Goal: Information Seeking & Learning: Check status

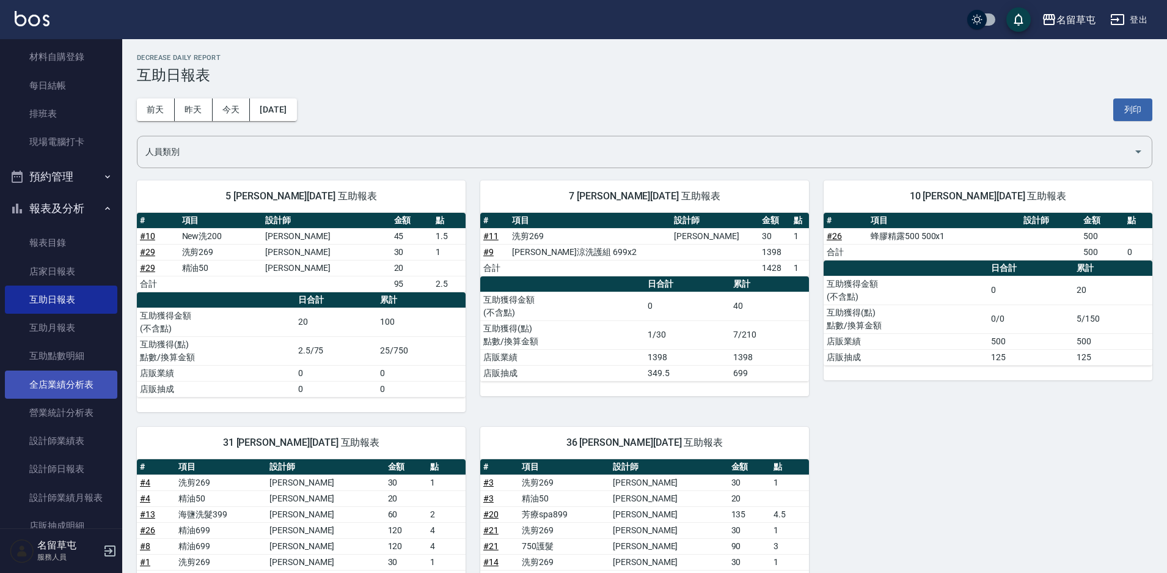
scroll to position [183, 0]
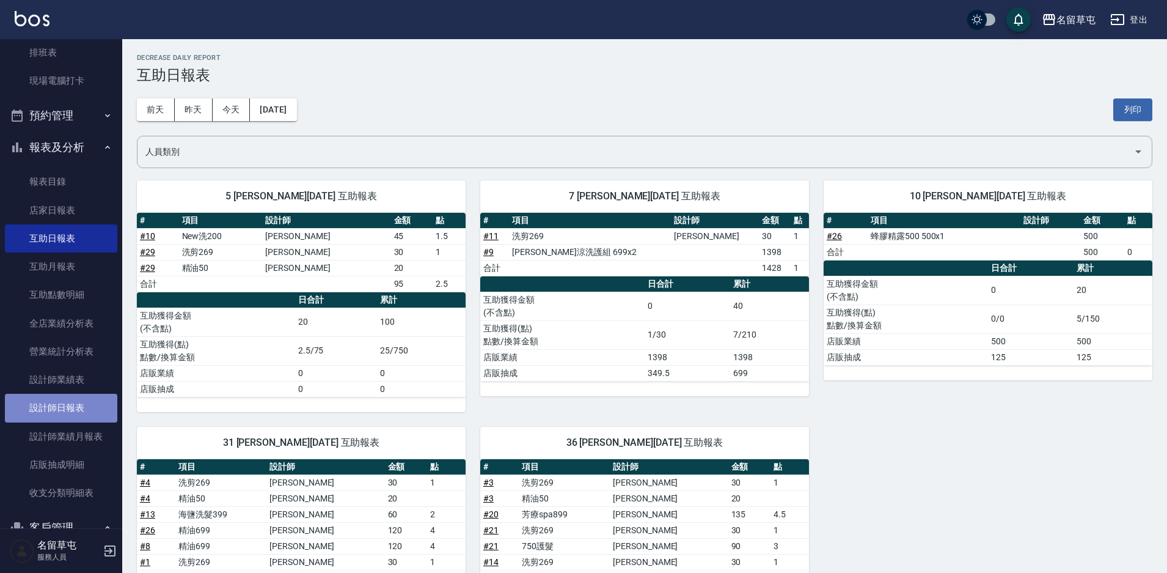
click at [76, 415] on link "設計師日報表" at bounding box center [61, 408] width 112 height 28
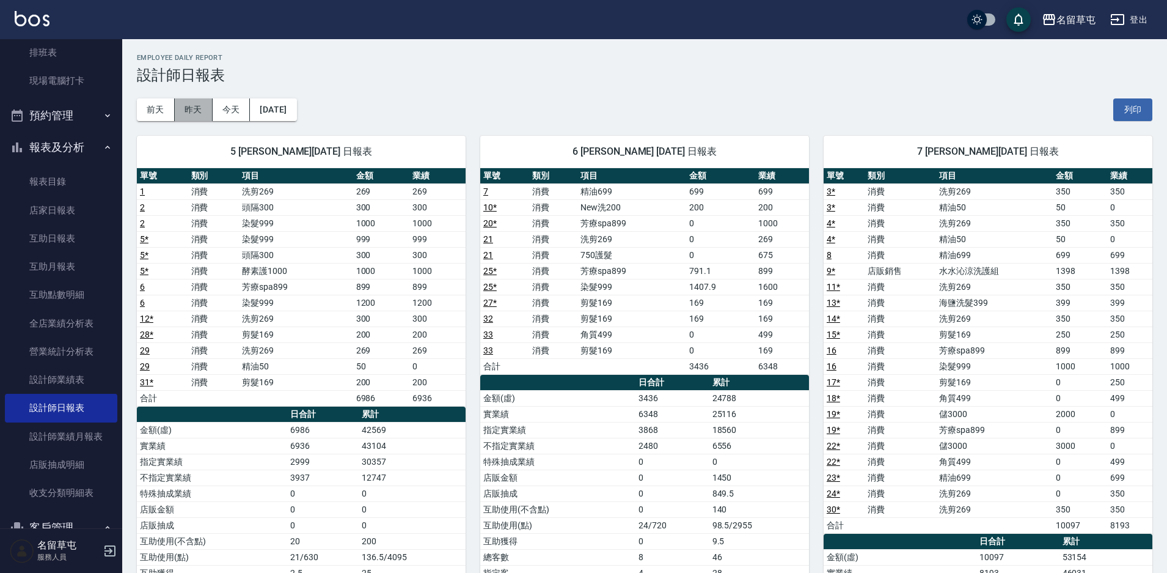
click at [193, 109] on button "昨天" at bounding box center [194, 109] width 38 height 23
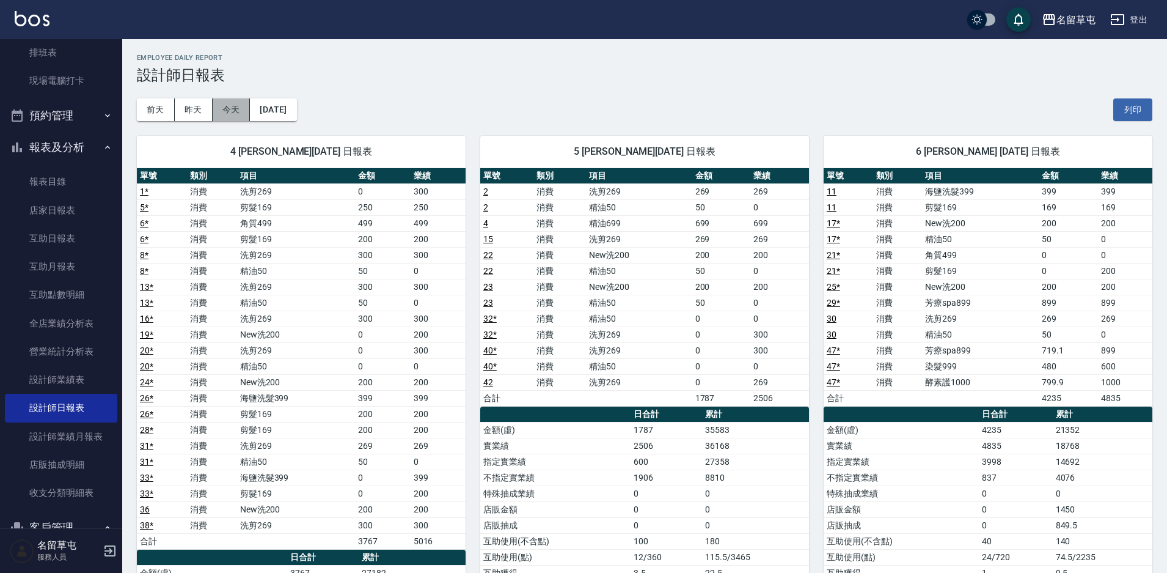
click at [222, 115] on button "今天" at bounding box center [232, 109] width 38 height 23
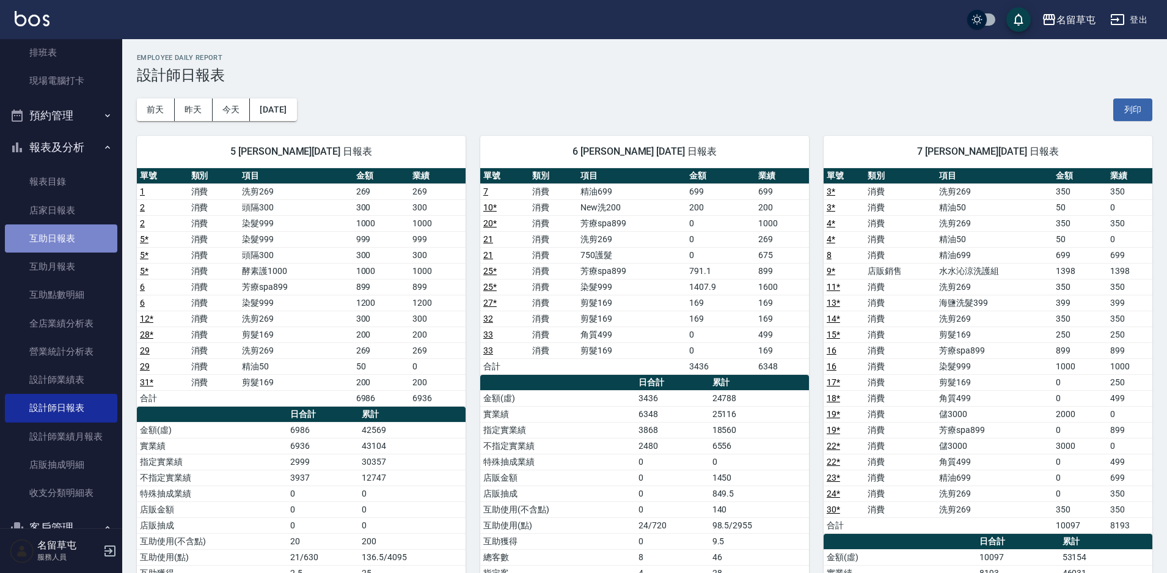
click at [68, 248] on link "互助日報表" at bounding box center [61, 238] width 112 height 28
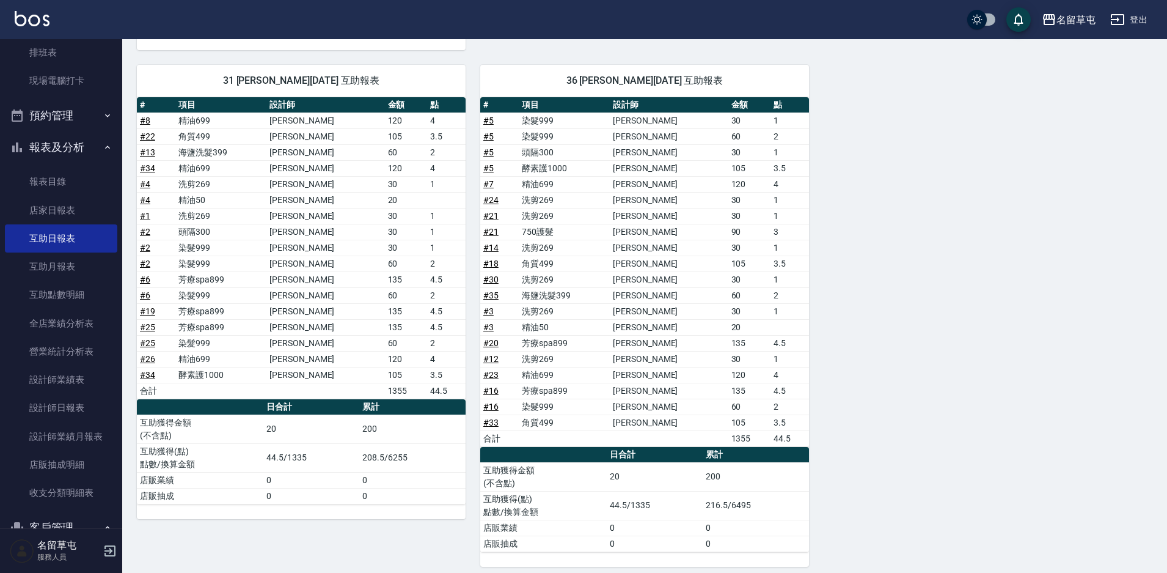
scroll to position [4, 0]
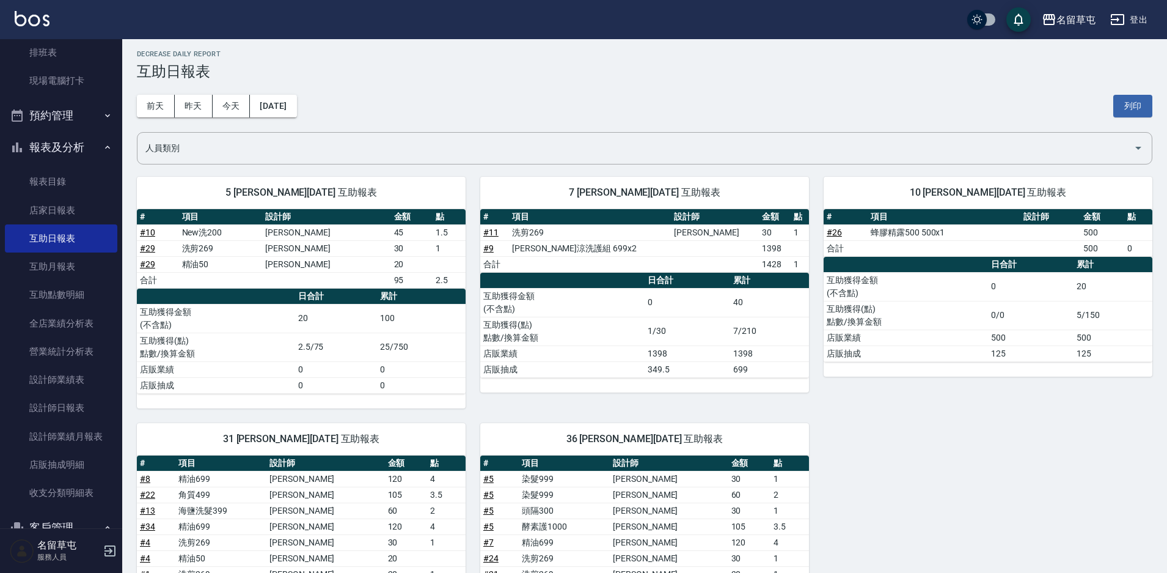
click at [1132, 13] on button "登出" at bounding box center [1129, 20] width 47 height 23
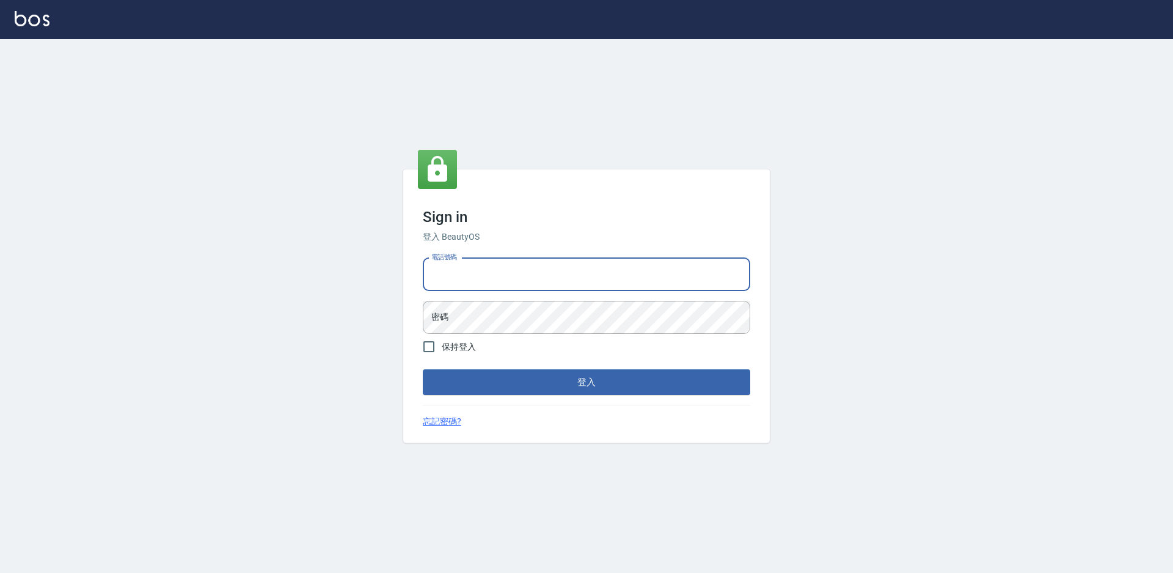
drag, startPoint x: 0, startPoint y: 0, endPoint x: 642, endPoint y: 271, distance: 697.3
click at [642, 271] on input "電話號碼" at bounding box center [587, 274] width 328 height 33
type input "2988528"
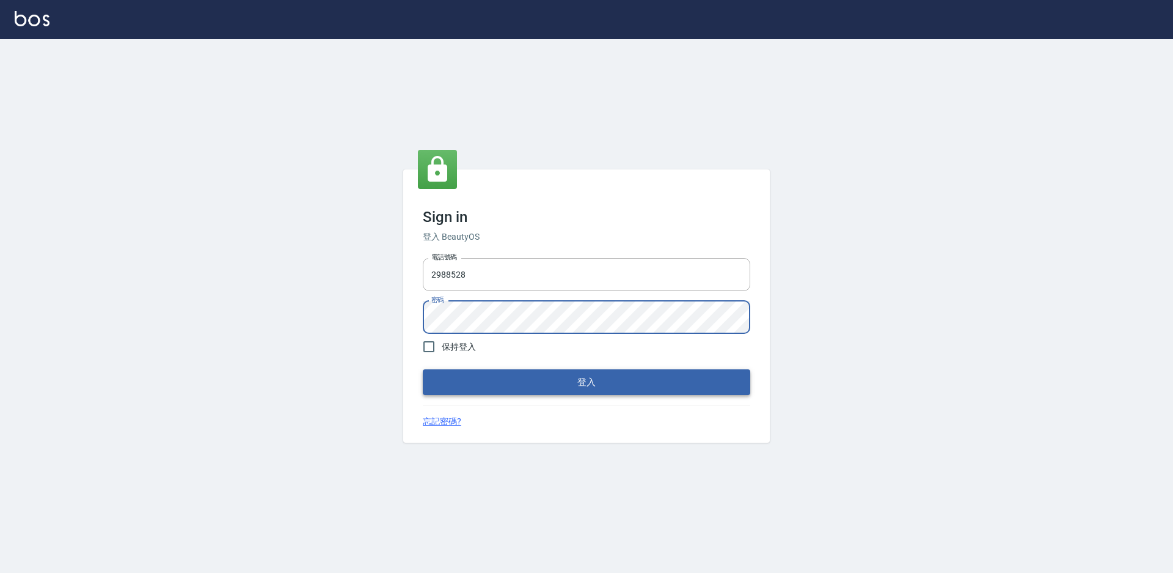
click at [639, 387] on button "登入" at bounding box center [587, 382] width 328 height 26
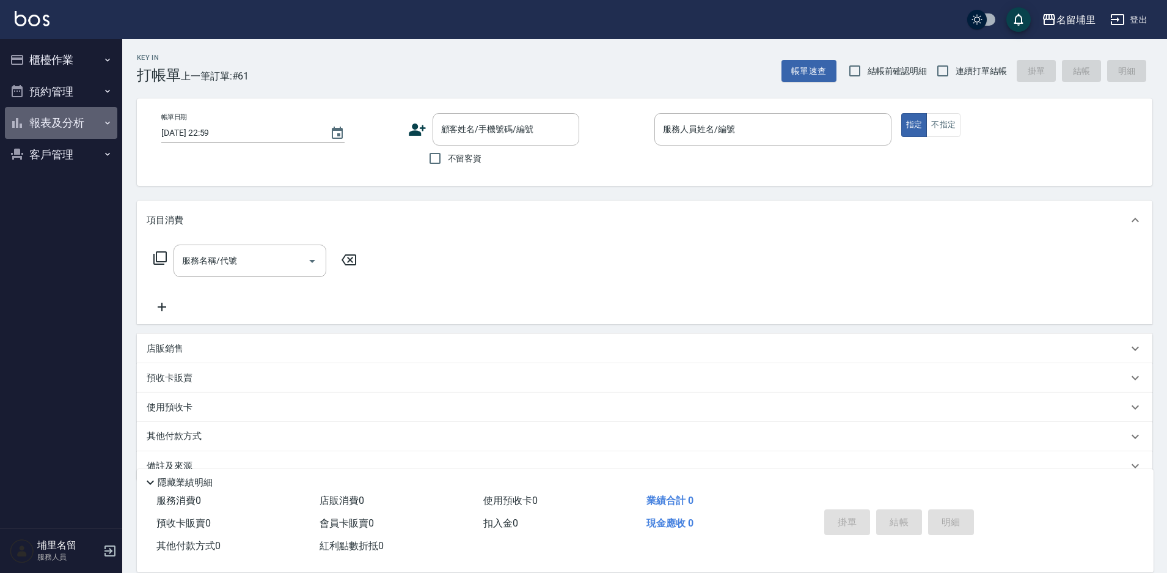
click at [94, 128] on button "報表及分析" at bounding box center [61, 123] width 112 height 32
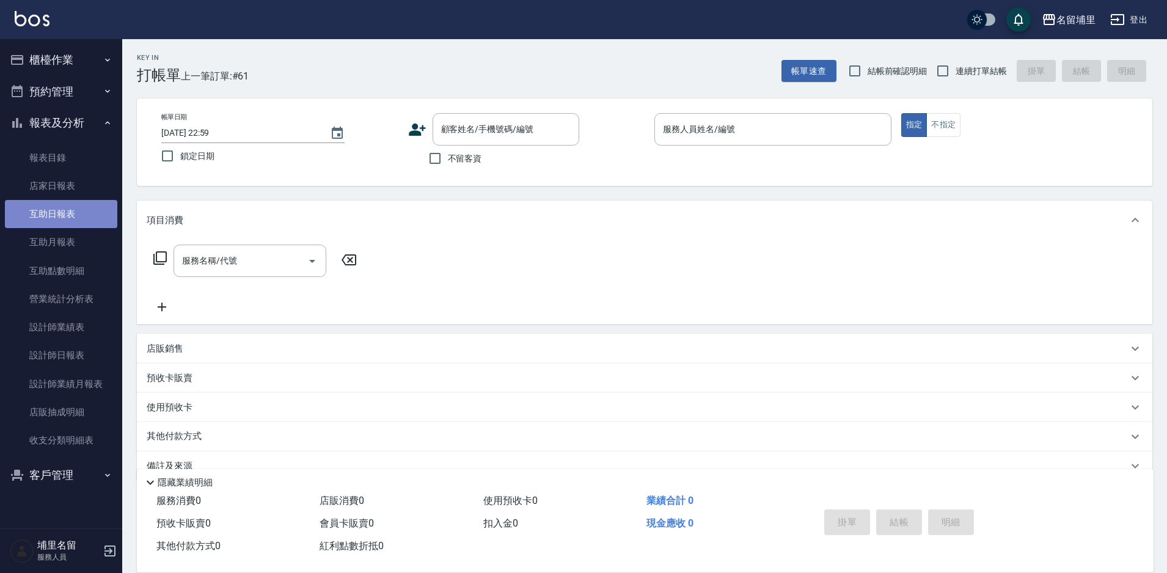
click at [95, 216] on link "互助日報表" at bounding box center [61, 214] width 112 height 28
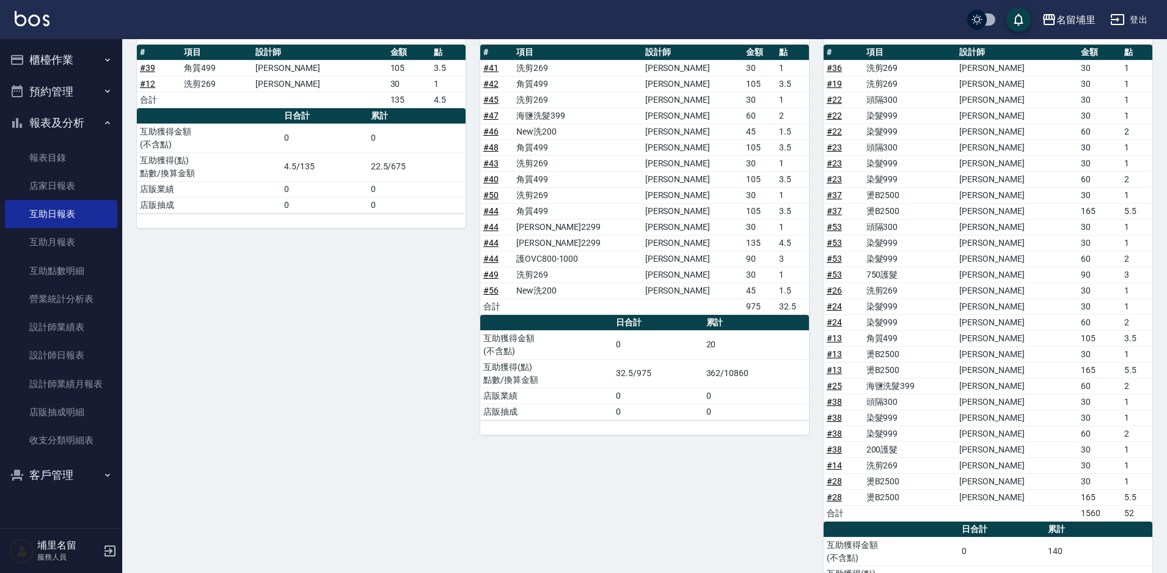
scroll to position [625, 0]
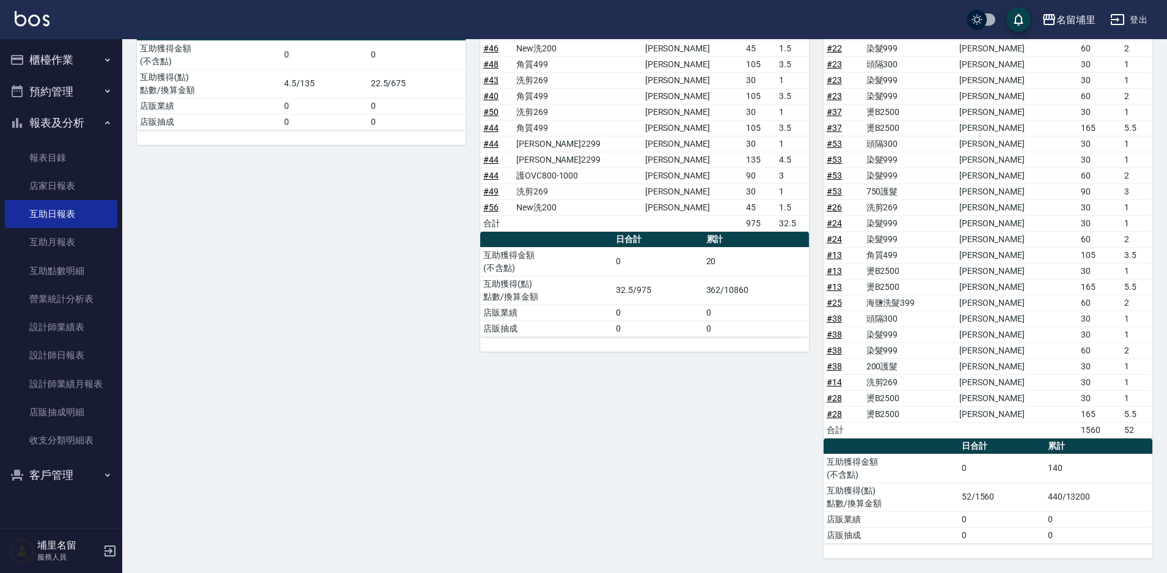
click at [1137, 21] on button "登出" at bounding box center [1129, 20] width 47 height 23
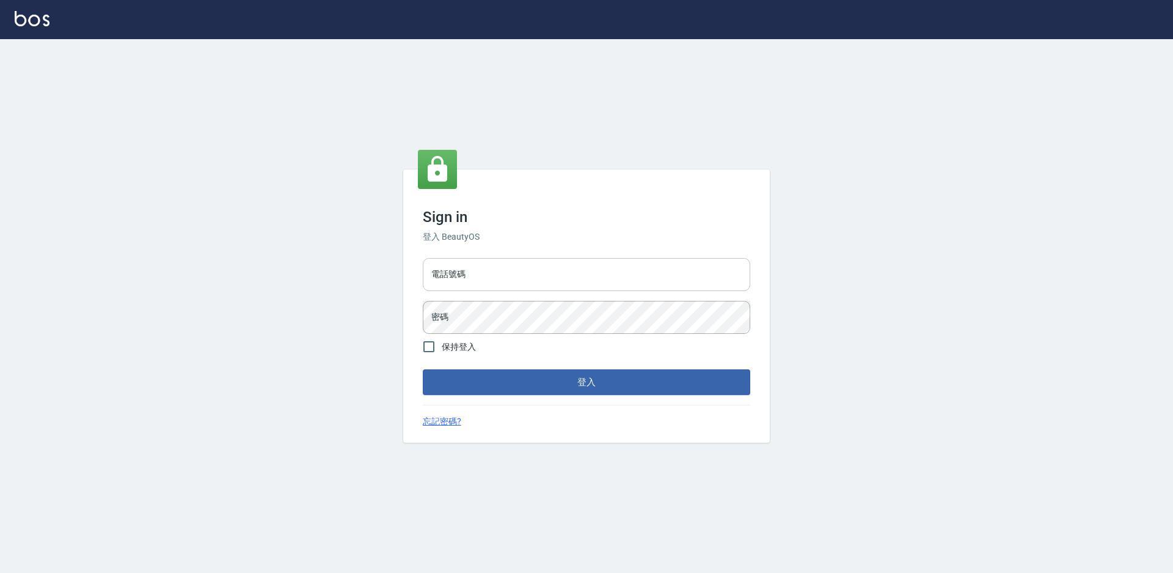
drag, startPoint x: 0, startPoint y: 0, endPoint x: 678, endPoint y: 275, distance: 732.0
click at [678, 275] on input "電話號碼" at bounding box center [587, 274] width 328 height 33
type input "2306457"
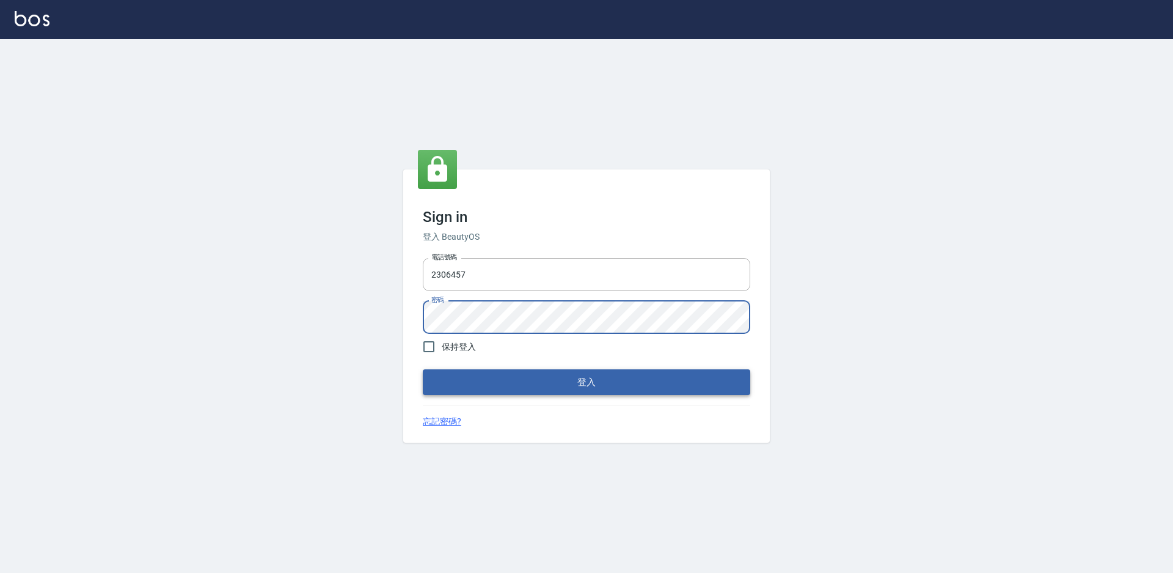
click at [526, 377] on button "登入" at bounding box center [587, 382] width 328 height 26
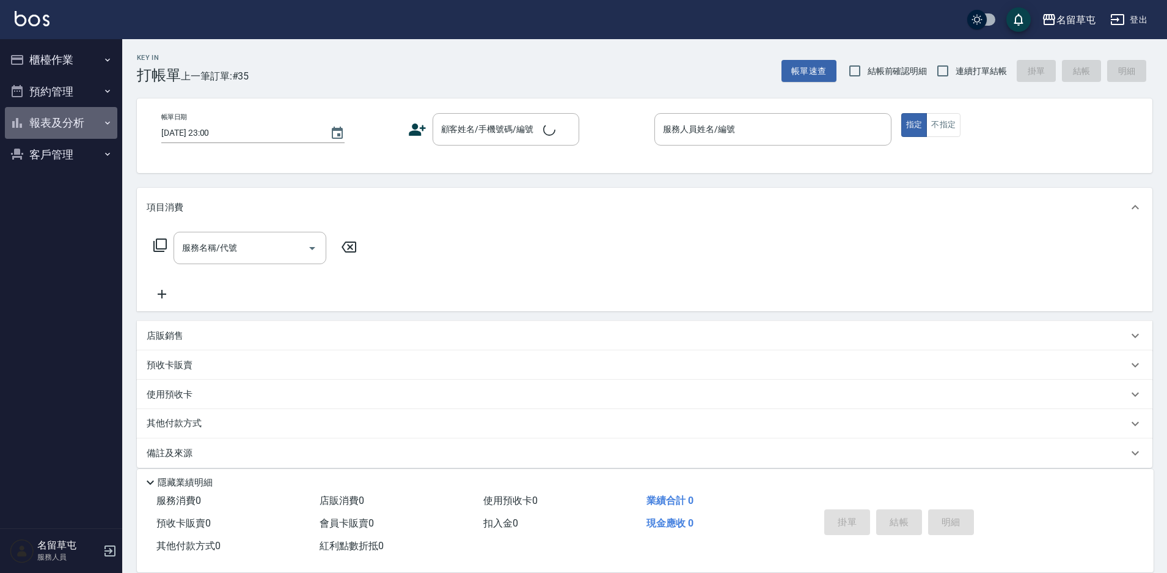
click at [78, 112] on button "報表及分析" at bounding box center [61, 123] width 112 height 32
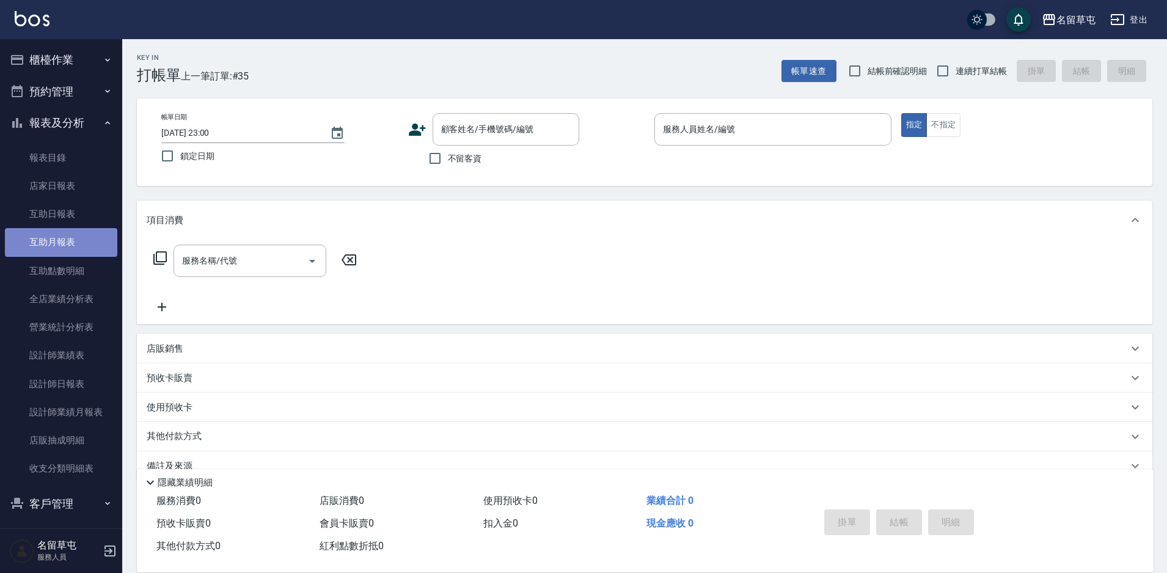
click at [72, 243] on link "互助月報表" at bounding box center [61, 242] width 112 height 28
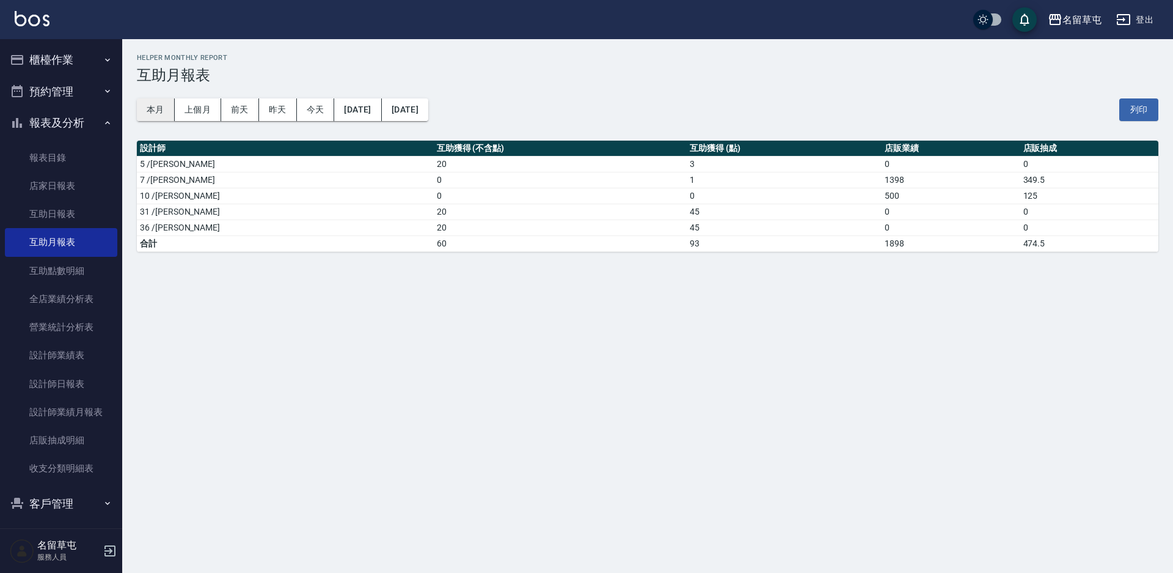
click at [160, 113] on button "本月" at bounding box center [156, 109] width 38 height 23
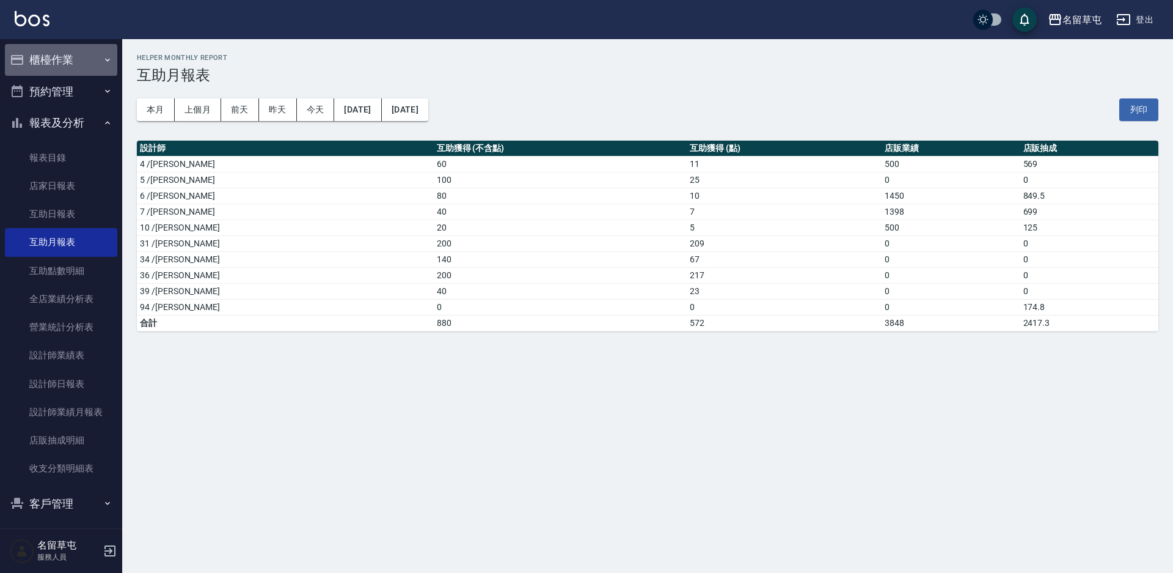
click at [74, 62] on button "櫃檯作業" at bounding box center [61, 60] width 112 height 32
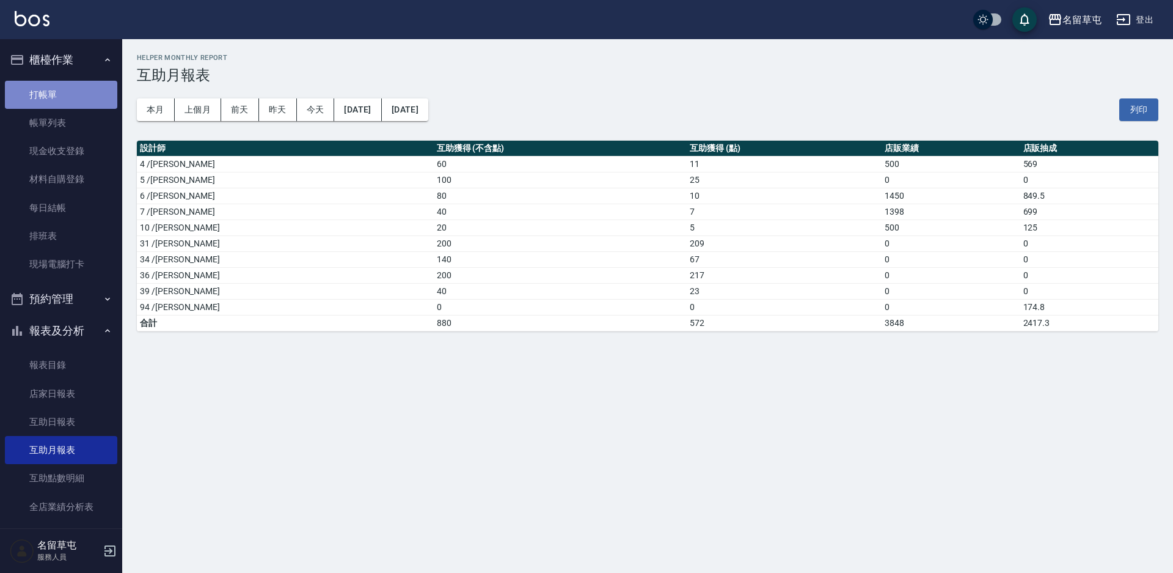
click at [86, 89] on link "打帳單" at bounding box center [61, 95] width 112 height 28
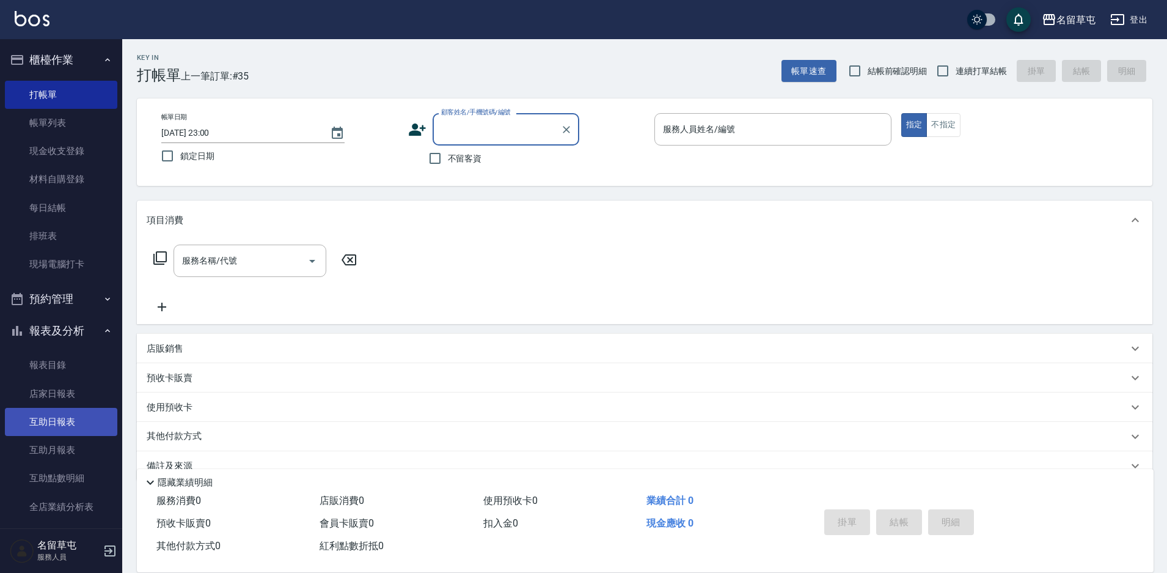
click at [37, 419] on link "互助日報表" at bounding box center [61, 422] width 112 height 28
